Goal: Task Accomplishment & Management: Complete application form

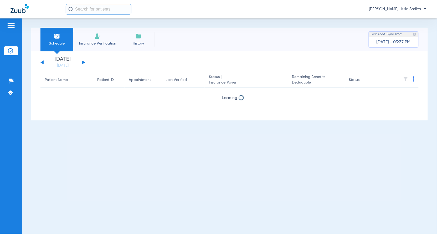
click at [98, 36] on img at bounding box center [98, 36] width 6 height 6
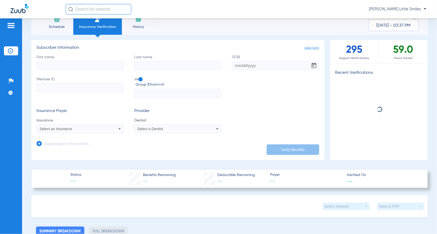
scroll to position [33, 0]
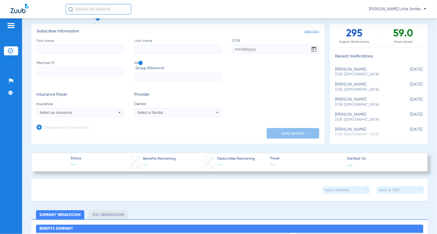
click at [84, 50] on input "First name" at bounding box center [80, 49] width 87 height 9
type input "[PERSON_NAME]"
type input "[DATE]"
click at [53, 73] on input "Member ID" at bounding box center [80, 71] width 87 height 9
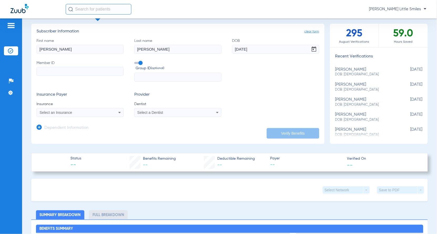
paste input "594139991"
type input "594139991"
click at [58, 112] on span "Select an Insurance" at bounding box center [56, 112] width 33 height 4
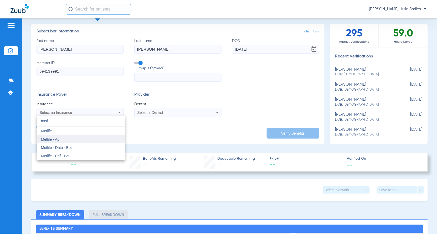
type input "metl"
click at [52, 136] on mat-option "Metlife - Api" at bounding box center [81, 139] width 88 height 8
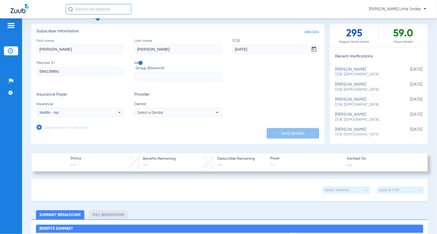
click at [150, 107] on app-form-autocomplete "Dentist Select a Dentist" at bounding box center [177, 109] width 87 height 16
click at [153, 111] on span "Select a Dentist" at bounding box center [151, 112] width 26 height 4
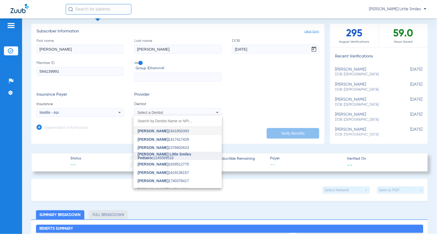
click at [173, 153] on mat-option "[PERSON_NAME] Little Smiles Pediatric 1245569516" at bounding box center [178, 155] width 88 height 8
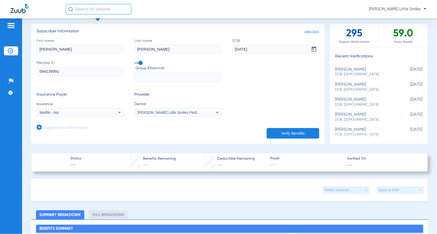
click at [276, 130] on button "Verify Benefits" at bounding box center [293, 133] width 53 height 11
click at [40, 127] on icon at bounding box center [39, 126] width 5 height 5
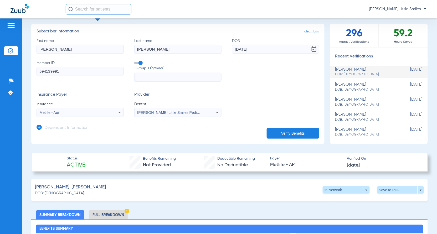
click at [39, 125] on icon at bounding box center [39, 126] width 5 height 5
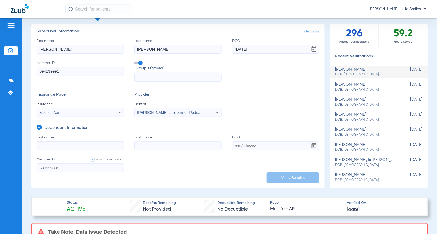
click at [75, 141] on input "First name" at bounding box center [80, 145] width 87 height 9
type input "melody"
type input "[PERSON_NAME]"
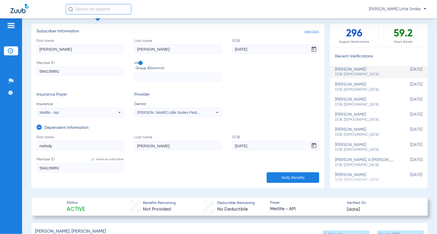
type input "[DATE]"
click at [297, 178] on button "Verify Benefits" at bounding box center [293, 177] width 53 height 11
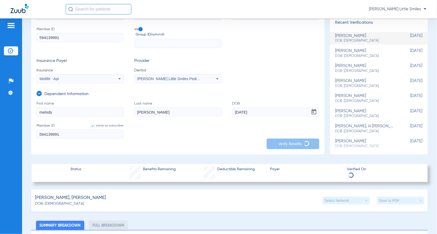
scroll to position [164, 0]
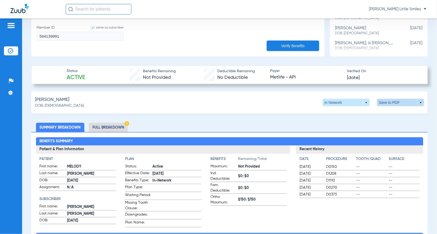
click at [390, 100] on span at bounding box center [400, 102] width 47 height 7
click at [347, 115] on button "insert_drive_file Save to PDF" at bounding box center [352, 112] width 40 height 11
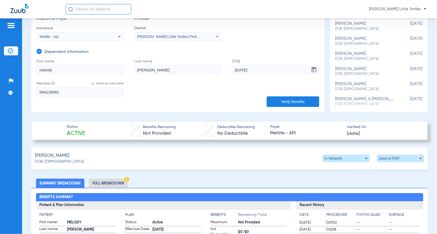
scroll to position [99, 0]
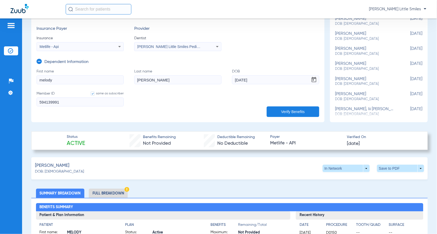
click at [59, 80] on input "melody" at bounding box center [80, 79] width 87 height 9
type input "[PERSON_NAME]"
type input "[DATE]"
click at [274, 111] on button "Verify Benefits" at bounding box center [293, 111] width 53 height 11
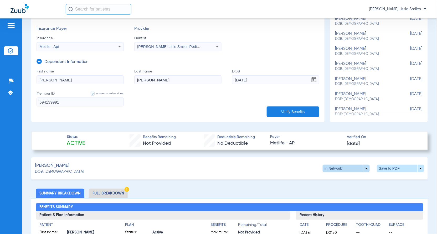
click at [331, 168] on span at bounding box center [346, 167] width 47 height 7
click at [327, 179] on span "Out of Network" at bounding box center [335, 178] width 24 height 4
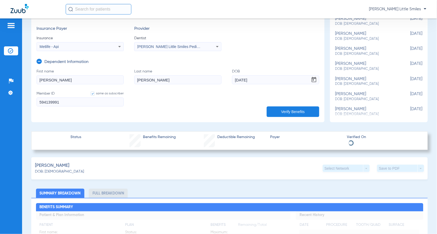
click at [382, 169] on div "Save to PDF arrow_drop_down" at bounding box center [400, 167] width 47 height 7
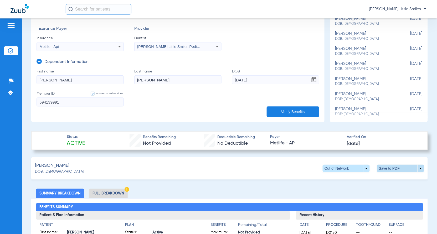
click at [383, 166] on span at bounding box center [400, 167] width 47 height 7
click at [346, 179] on button "insert_drive_file Save to PDF" at bounding box center [352, 178] width 40 height 11
